Goal: Information Seeking & Learning: Learn about a topic

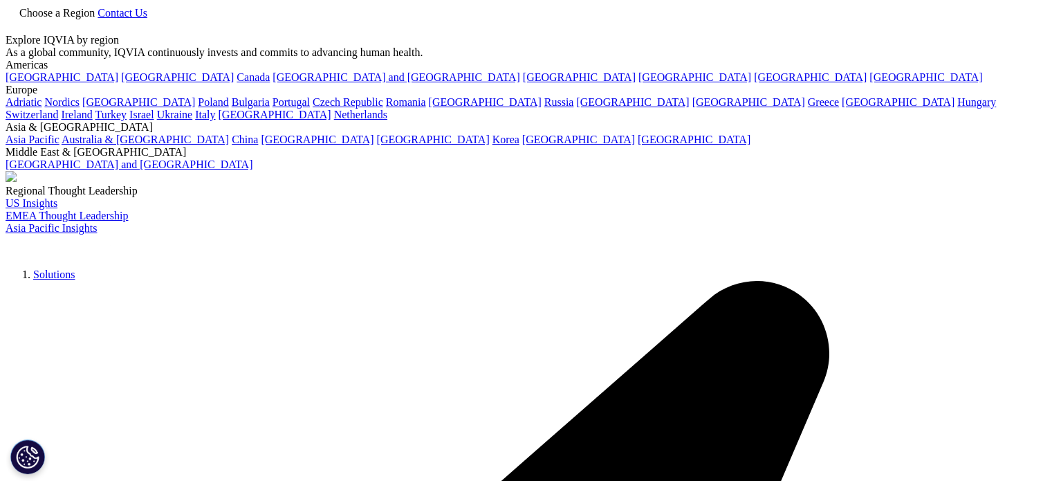
click at [95, 19] on span "Choose a Region" at bounding box center [56, 13] width 75 height 12
click at [121, 83] on link "[GEOGRAPHIC_DATA]" at bounding box center [177, 77] width 113 height 12
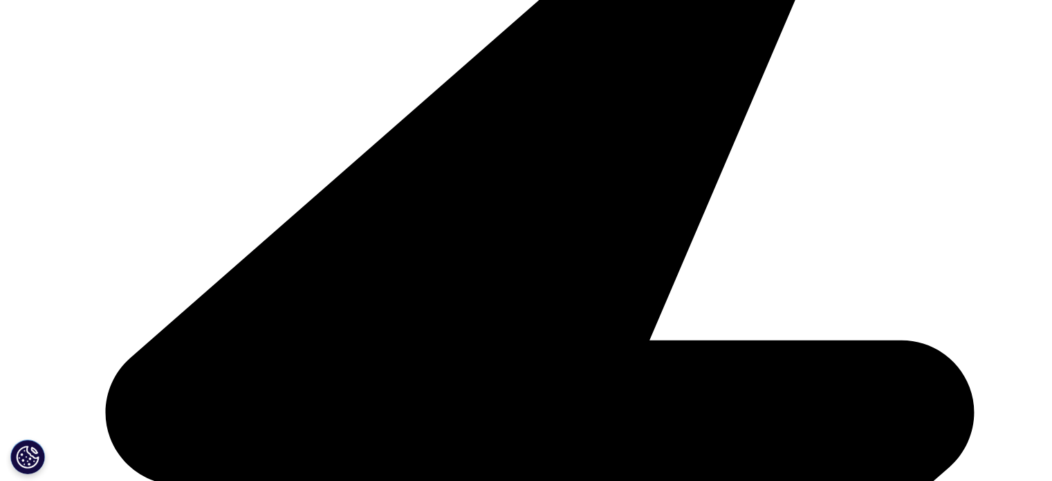
scroll to position [423, 0]
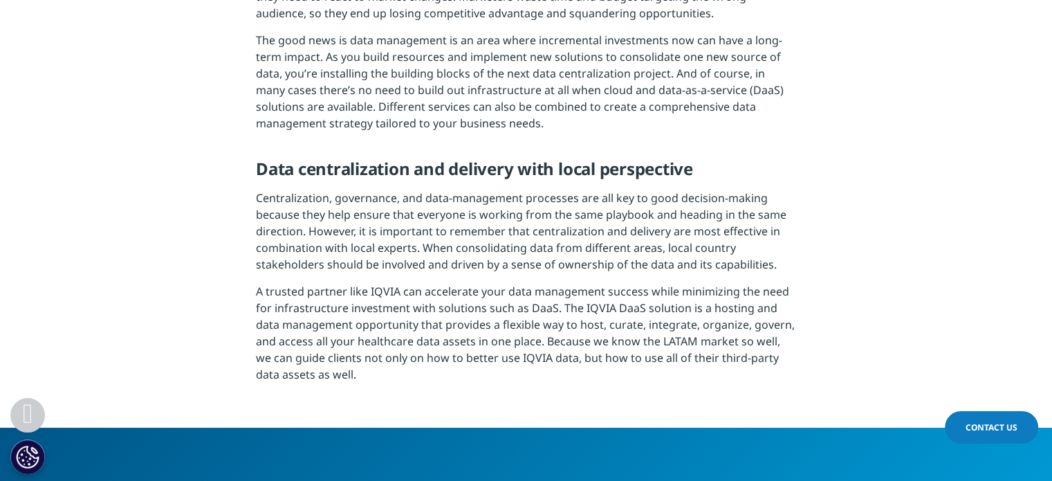
scroll to position [1931, 0]
